Goal: Participate in discussion: Engage in conversation with other users on a specific topic

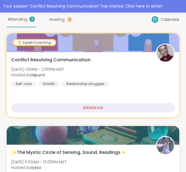
scroll to position [95, 0]
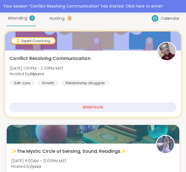
click at [120, 108] on div "SESSION LIVE" at bounding box center [92, 108] width 167 height 10
click at [133, 85] on div "Conflict Resolving Communication [DATE] 1:00PM - 2:00PM MST Hosted by Mpumi Sel…" at bounding box center [92, 70] width 167 height 31
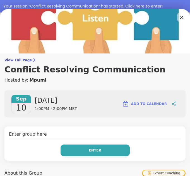
click at [97, 149] on button "Enter" at bounding box center [94, 151] width 69 height 12
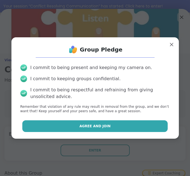
click at [126, 130] on button "Agree and Join" at bounding box center [94, 126] width 145 height 12
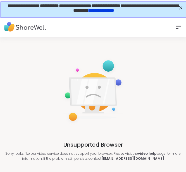
click at [113, 12] on link "**********" at bounding box center [100, 10] width 25 height 4
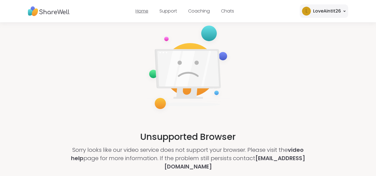
click at [142, 9] on link "Home" at bounding box center [142, 11] width 13 height 6
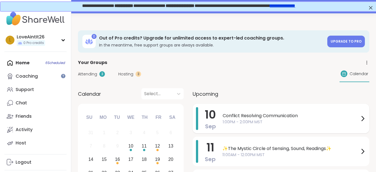
click at [185, 116] on span "Conflict Resolving Communication" at bounding box center [291, 116] width 137 height 7
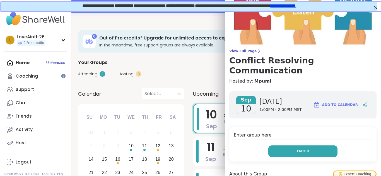
click at [185, 149] on span "Enter" at bounding box center [302, 151] width 12 height 5
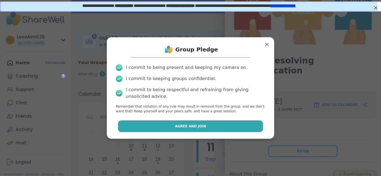
click at [185, 127] on button "Agree and Join" at bounding box center [190, 127] width 145 height 12
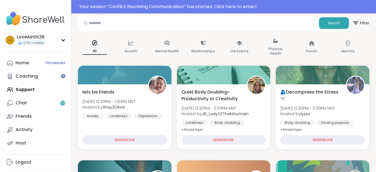
scroll to position [37, 0]
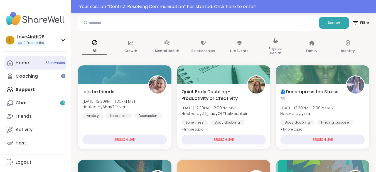
click at [21, 64] on div "Home 6 Scheduled" at bounding box center [22, 63] width 13 height 6
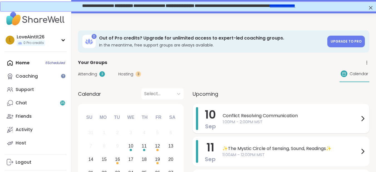
click at [280, 126] on div "Conflict Resolving Communication 1:00PM - 2:00PM MST" at bounding box center [294, 118] width 143 height 23
